Goal: Information Seeking & Learning: Compare options

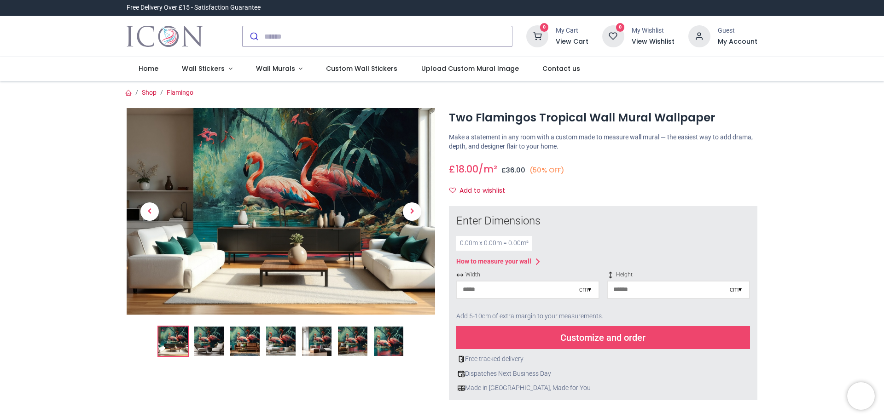
click at [208, 347] on img at bounding box center [208, 341] width 29 height 29
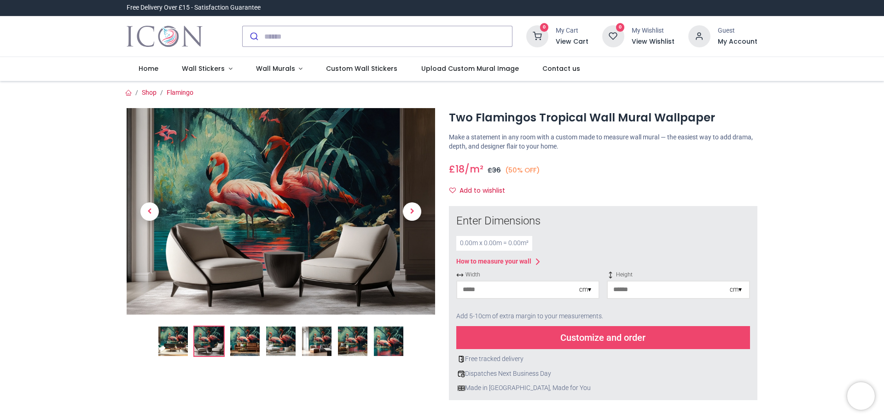
click at [237, 342] on img at bounding box center [244, 341] width 29 height 29
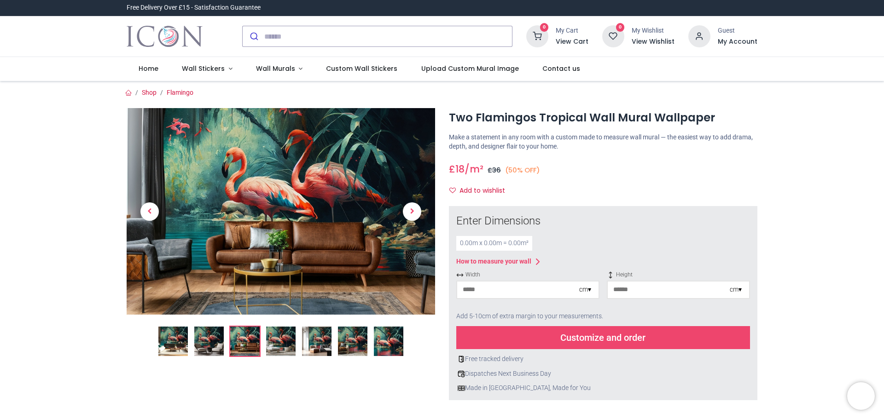
click at [275, 346] on img at bounding box center [280, 341] width 29 height 29
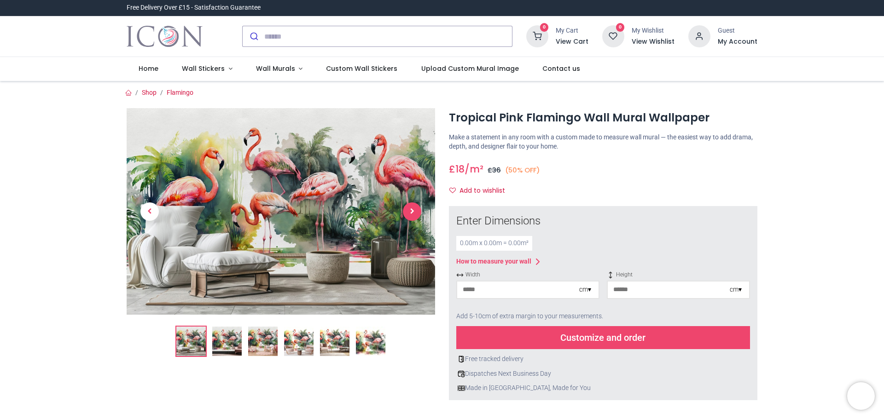
click at [410, 213] on span "Next" at bounding box center [412, 212] width 18 height 18
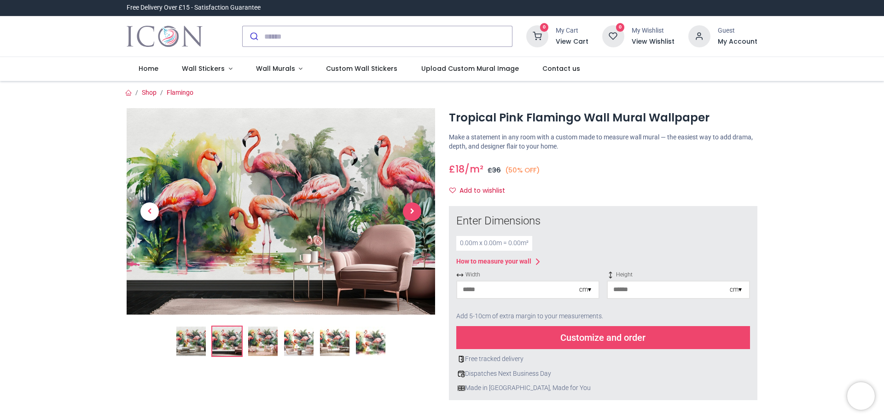
click at [410, 213] on span "Next" at bounding box center [412, 212] width 18 height 18
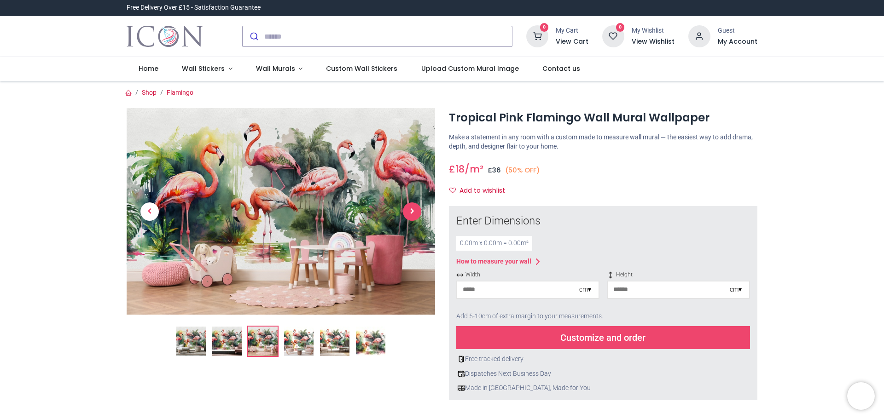
click at [410, 213] on span "Next" at bounding box center [412, 212] width 18 height 18
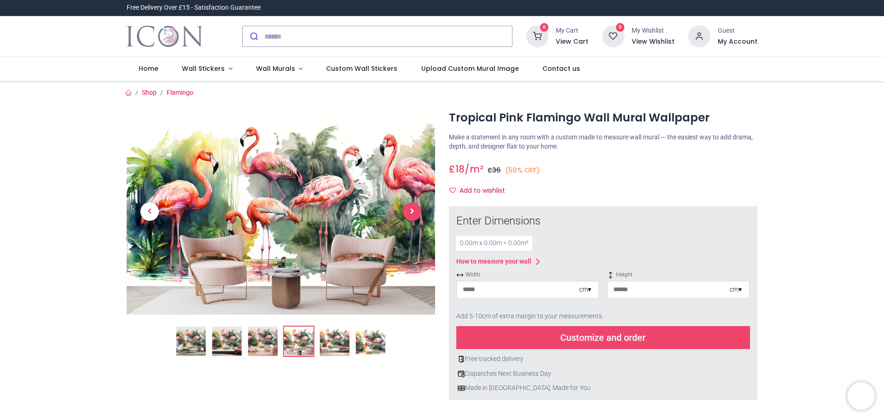
click at [410, 214] on span "Next" at bounding box center [412, 212] width 18 height 18
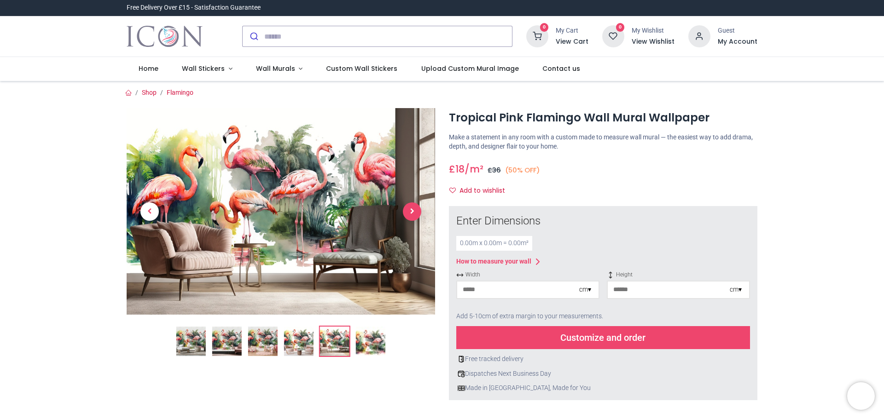
click at [410, 214] on span "Next" at bounding box center [412, 212] width 18 height 18
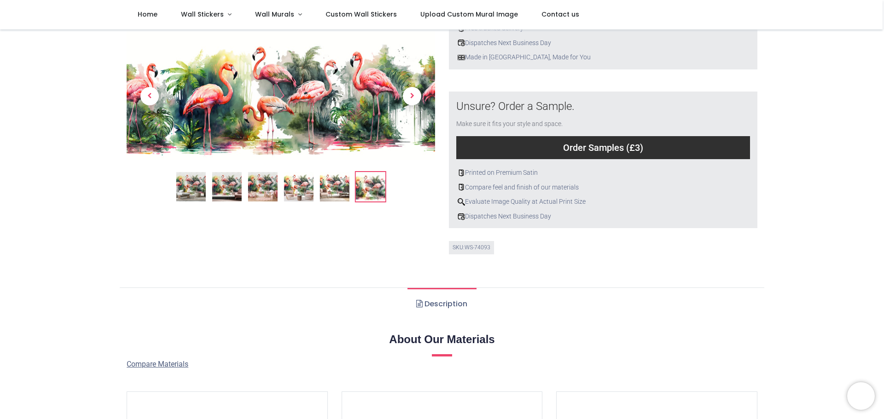
scroll to position [276, 0]
